Goal: Task Accomplishment & Management: Contribute content

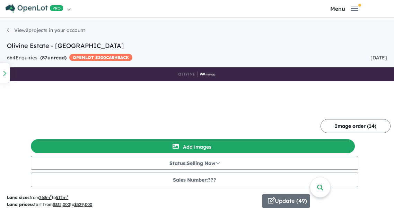
click at [0, 0] on button "Update ( 49 )" at bounding box center [0, 0] width 0 height 0
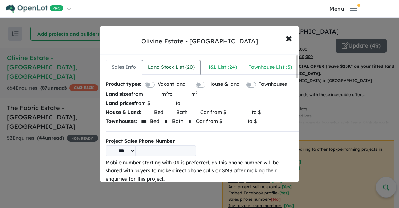
click at [169, 68] on div "Land Stock List ( 20 )" at bounding box center [171, 67] width 47 height 8
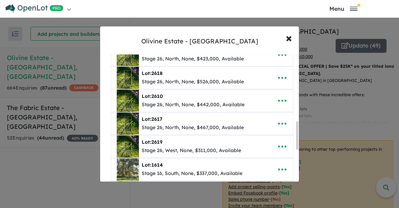
scroll to position [444, 0]
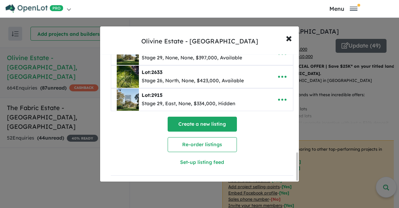
click at [182, 121] on button "Create a new listing" at bounding box center [202, 123] width 69 height 15
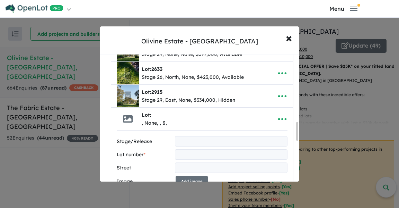
scroll to position [466, 0]
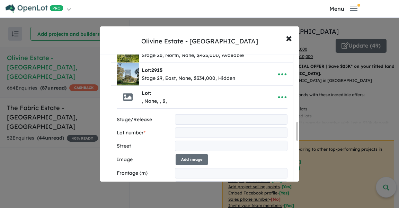
click at [182, 117] on input "text" at bounding box center [231, 119] width 113 height 10
type input "********"
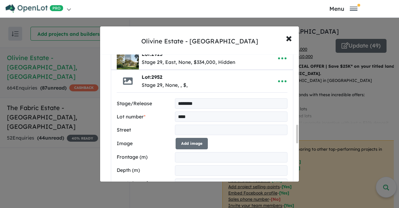
scroll to position [500, 0]
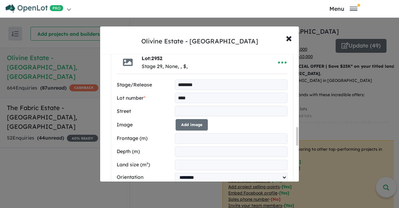
type input "****"
click at [188, 107] on input "text" at bounding box center [231, 111] width 113 height 10
type input "*********"
click at [203, 123] on button "Add image" at bounding box center [192, 124] width 32 height 11
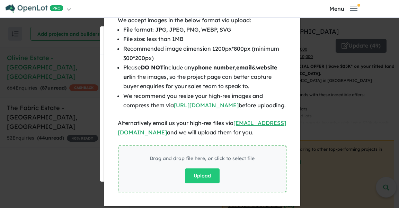
click at [188, 175] on div "Drag and drop file here, or click to select file Upload" at bounding box center [202, 168] width 105 height 29
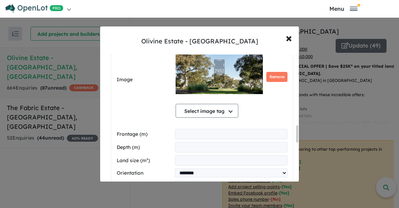
scroll to position [604, 0]
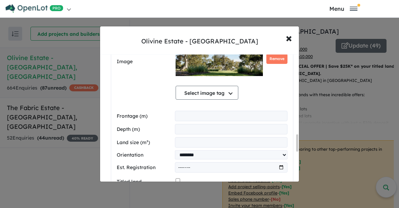
click at [200, 117] on input "number" at bounding box center [231, 116] width 113 height 10
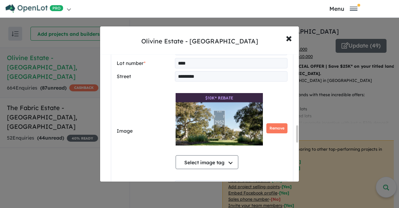
scroll to position [3, 0]
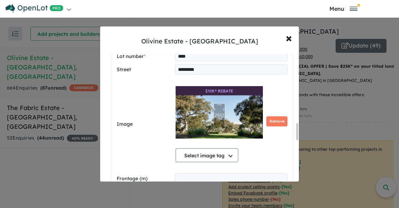
type input "****"
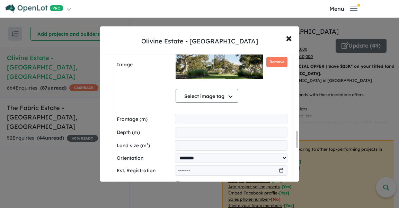
scroll to position [579, 0]
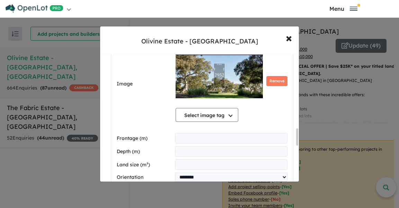
type input "**"
click at [187, 162] on input "number" at bounding box center [231, 164] width 113 height 10
type input "***"
click at [149, 119] on div "Image Select image tag Select image tag Floorplan Aerial Location Map Masterpla…" at bounding box center [202, 83] width 171 height 93
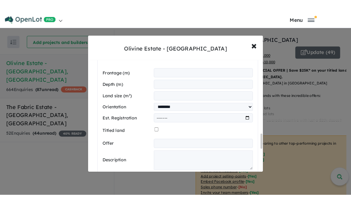
scroll to position [683, 0]
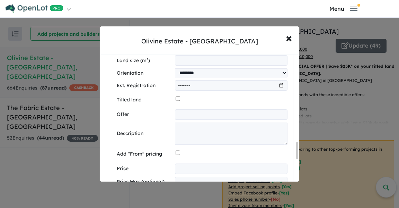
click at [190, 114] on input "text" at bounding box center [231, 114] width 113 height 10
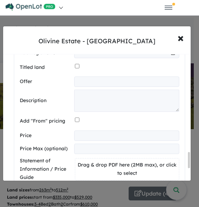
scroll to position [732, 0]
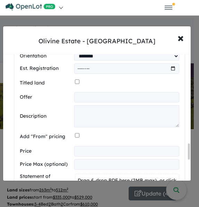
click at [87, 103] on input "text" at bounding box center [126, 97] width 105 height 10
paste input "**********"
type input "**********"
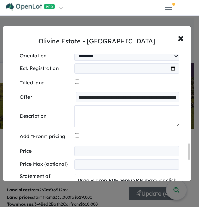
click at [107, 125] on textarea at bounding box center [126, 116] width 105 height 22
paste textarea "**********"
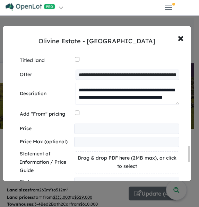
scroll to position [801, 0]
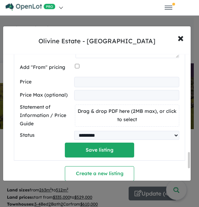
type textarea "**********"
click at [94, 87] on input "number" at bounding box center [126, 82] width 105 height 10
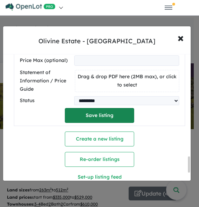
type input "******"
click at [88, 123] on button "Save listing" at bounding box center [99, 115] width 69 height 15
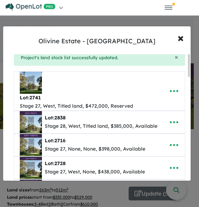
scroll to position [0, 0]
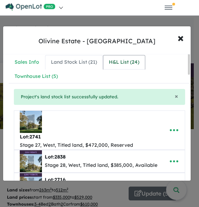
click at [111, 61] on div "H&L List ( 24 )" at bounding box center [124, 62] width 30 height 8
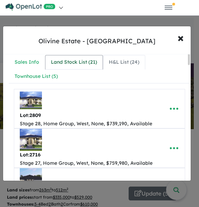
click at [88, 61] on div "Land Stock List ( 21 )" at bounding box center [74, 62] width 46 height 8
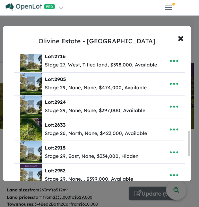
scroll to position [516, 0]
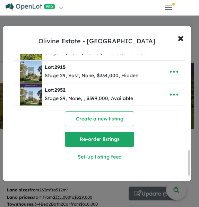
click at [99, 139] on button "Re-order listings" at bounding box center [99, 139] width 69 height 15
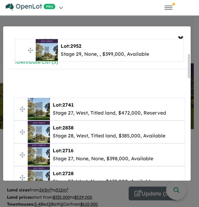
scroll to position [0, 0]
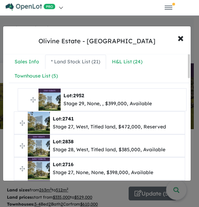
drag, startPoint x: 24, startPoint y: 109, endPoint x: 27, endPoint y: 100, distance: 9.5
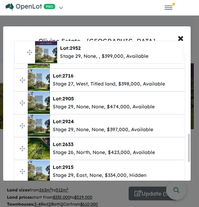
scroll to position [377, 0]
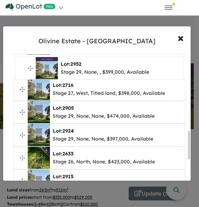
drag, startPoint x: 21, startPoint y: 109, endPoint x: 23, endPoint y: 69, distance: 40.2
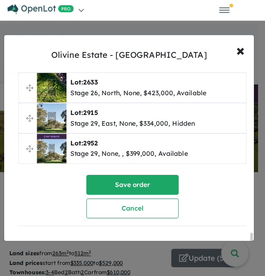
scroll to position [449, 0]
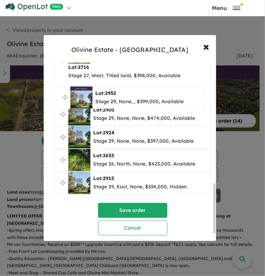
drag, startPoint x: 62, startPoint y: 179, endPoint x: 58, endPoint y: 99, distance: 80.2
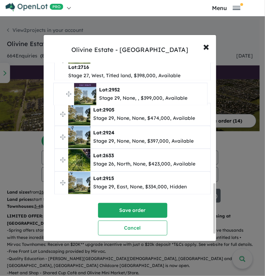
drag, startPoint x: 62, startPoint y: 175, endPoint x: 61, endPoint y: 91, distance: 83.8
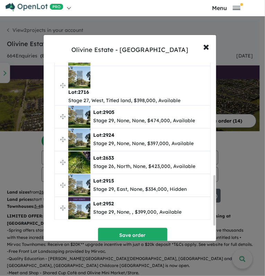
scroll to position [403, 0]
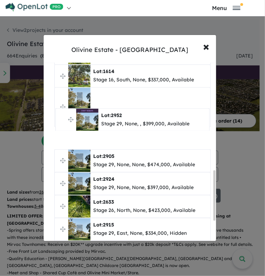
drag, startPoint x: 62, startPoint y: 225, endPoint x: 63, endPoint y: 121, distance: 103.9
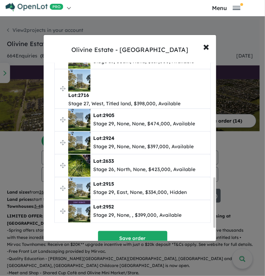
scroll to position [449, 0]
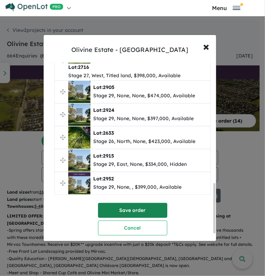
click at [113, 204] on button "Save order" at bounding box center [132, 210] width 69 height 15
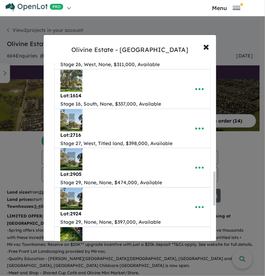
scroll to position [760, 0]
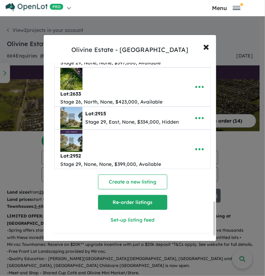
click at [121, 195] on button "Re-order listings" at bounding box center [132, 202] width 69 height 15
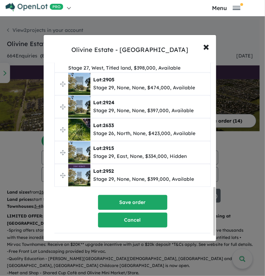
scroll to position [478, 0]
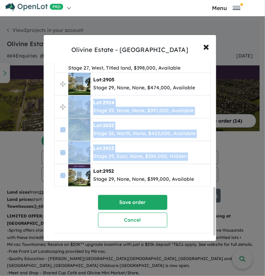
drag, startPoint x: 61, startPoint y: 166, endPoint x: 68, endPoint y: 102, distance: 64.4
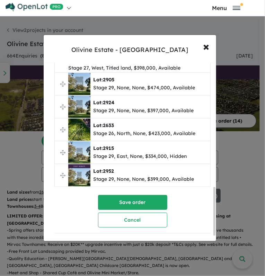
click at [65, 171] on span "Lot: 2952 Stage 29, None, None, $399,000, Available" at bounding box center [133, 175] width 156 height 22
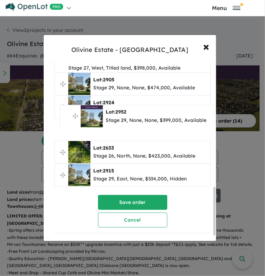
drag, startPoint x: 63, startPoint y: 165, endPoint x: 69, endPoint y: 106, distance: 58.8
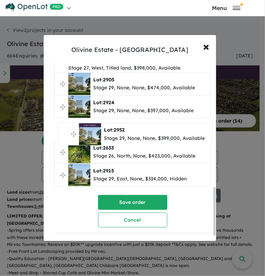
drag, startPoint x: 65, startPoint y: 159, endPoint x: 67, endPoint y: 117, distance: 41.6
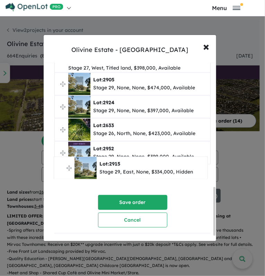
drag, startPoint x: 64, startPoint y: 145, endPoint x: 63, endPoint y: 167, distance: 22.2
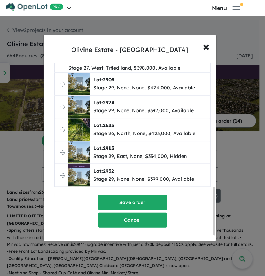
click at [144, 207] on button "Cancel" at bounding box center [132, 220] width 69 height 15
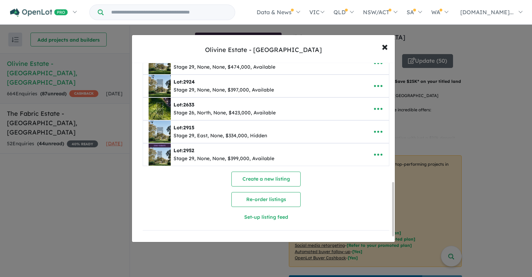
scroll to position [416, 0]
